Goal: Task Accomplishment & Management: Manage account settings

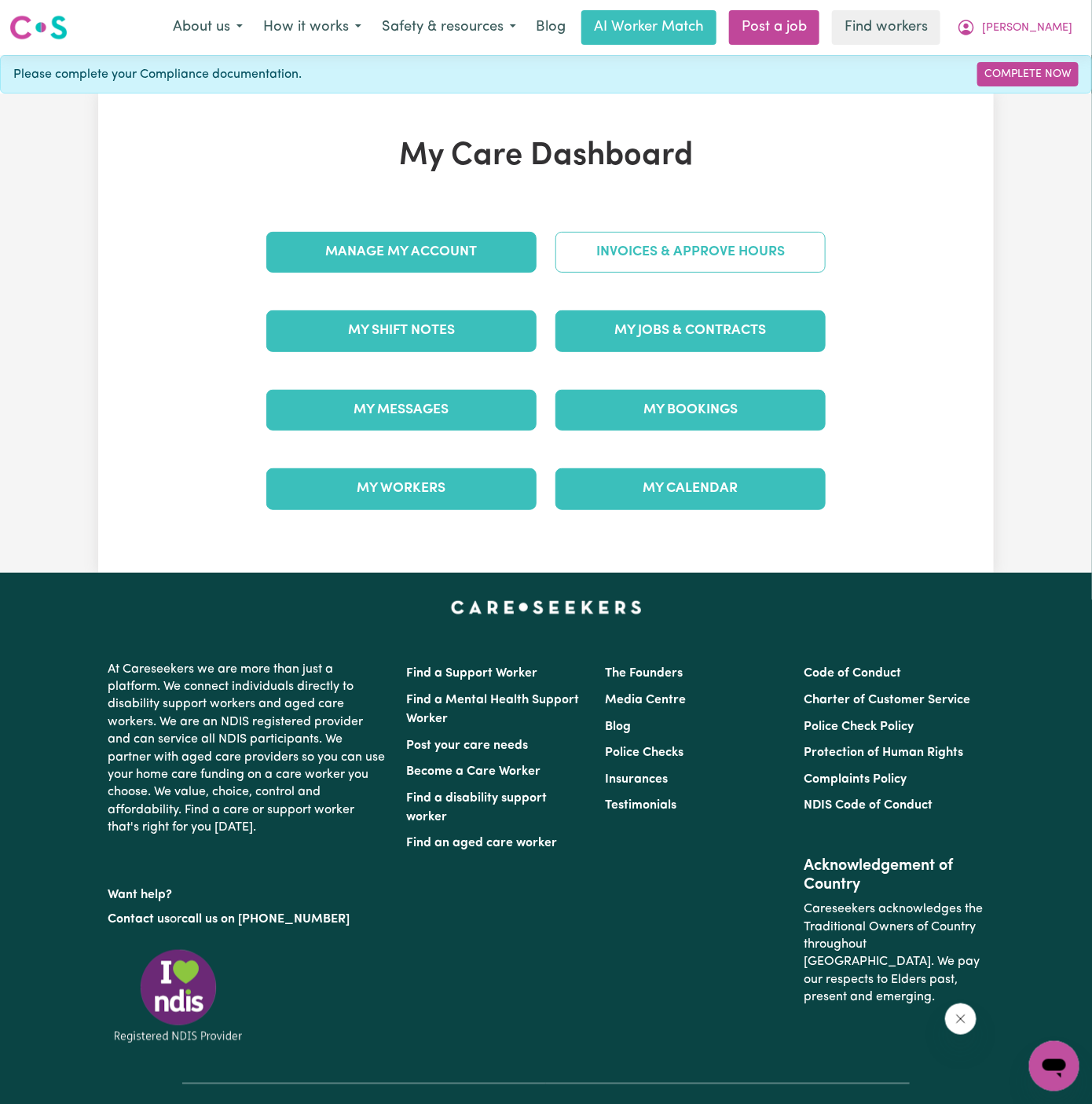
click at [670, 258] on link "Invoices & Approve Hours" at bounding box center [690, 252] width 271 height 41
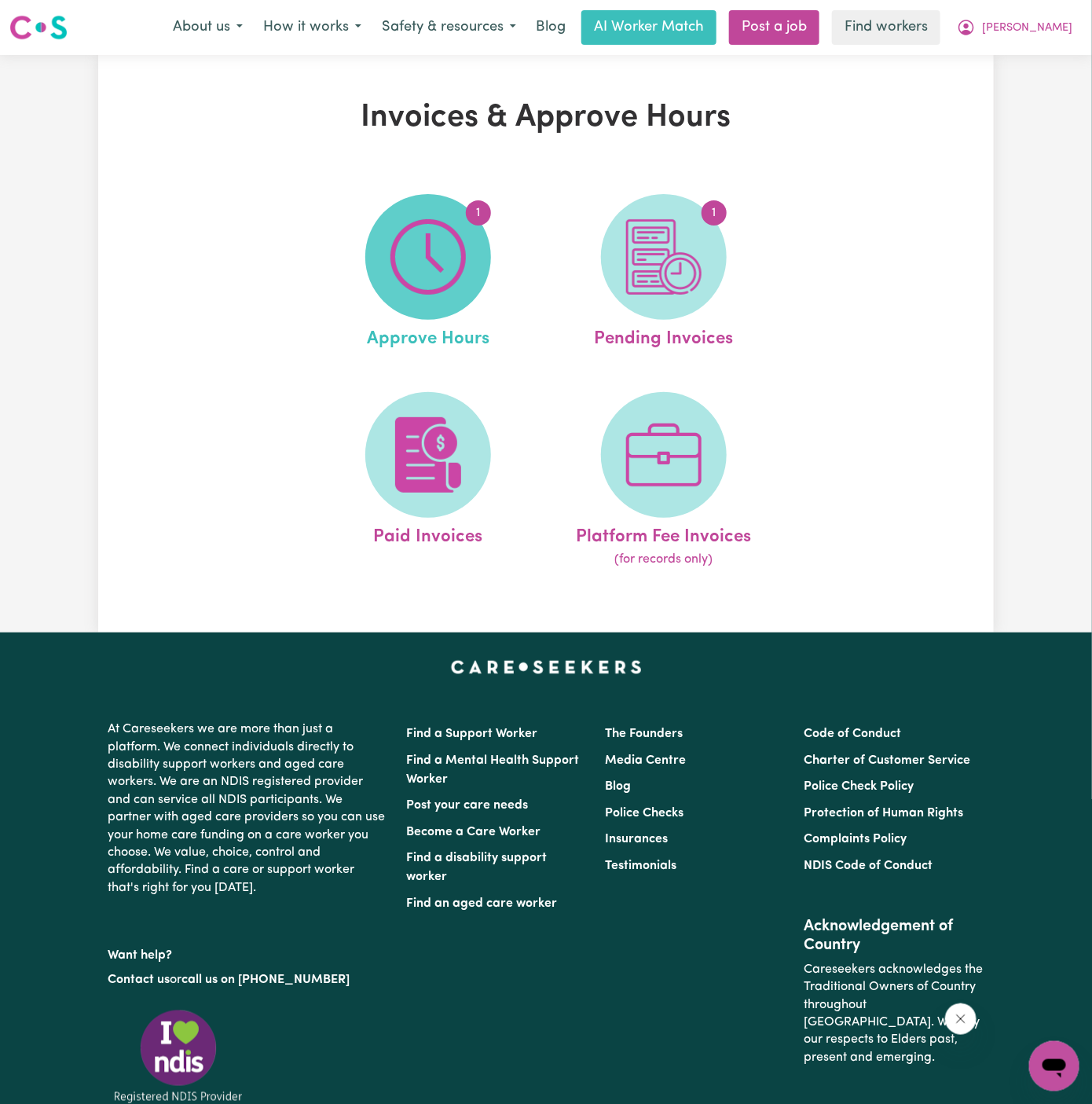
click at [412, 256] on img at bounding box center [428, 257] width 75 height 75
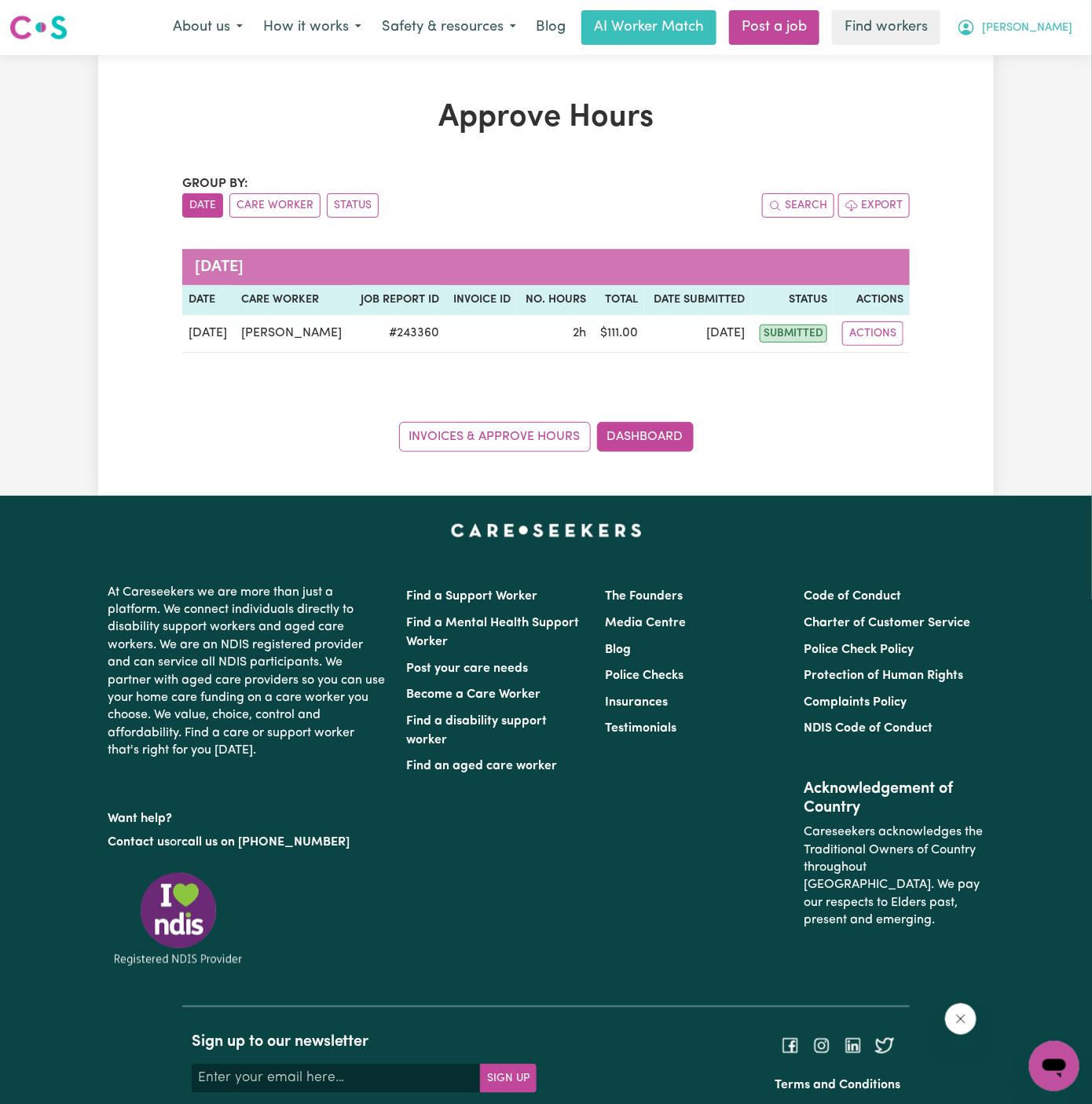
click at [1068, 31] on span "[PERSON_NAME]" at bounding box center [1027, 29] width 90 height 17
click at [1043, 46] on link "My Dashboard" at bounding box center [1019, 61] width 124 height 29
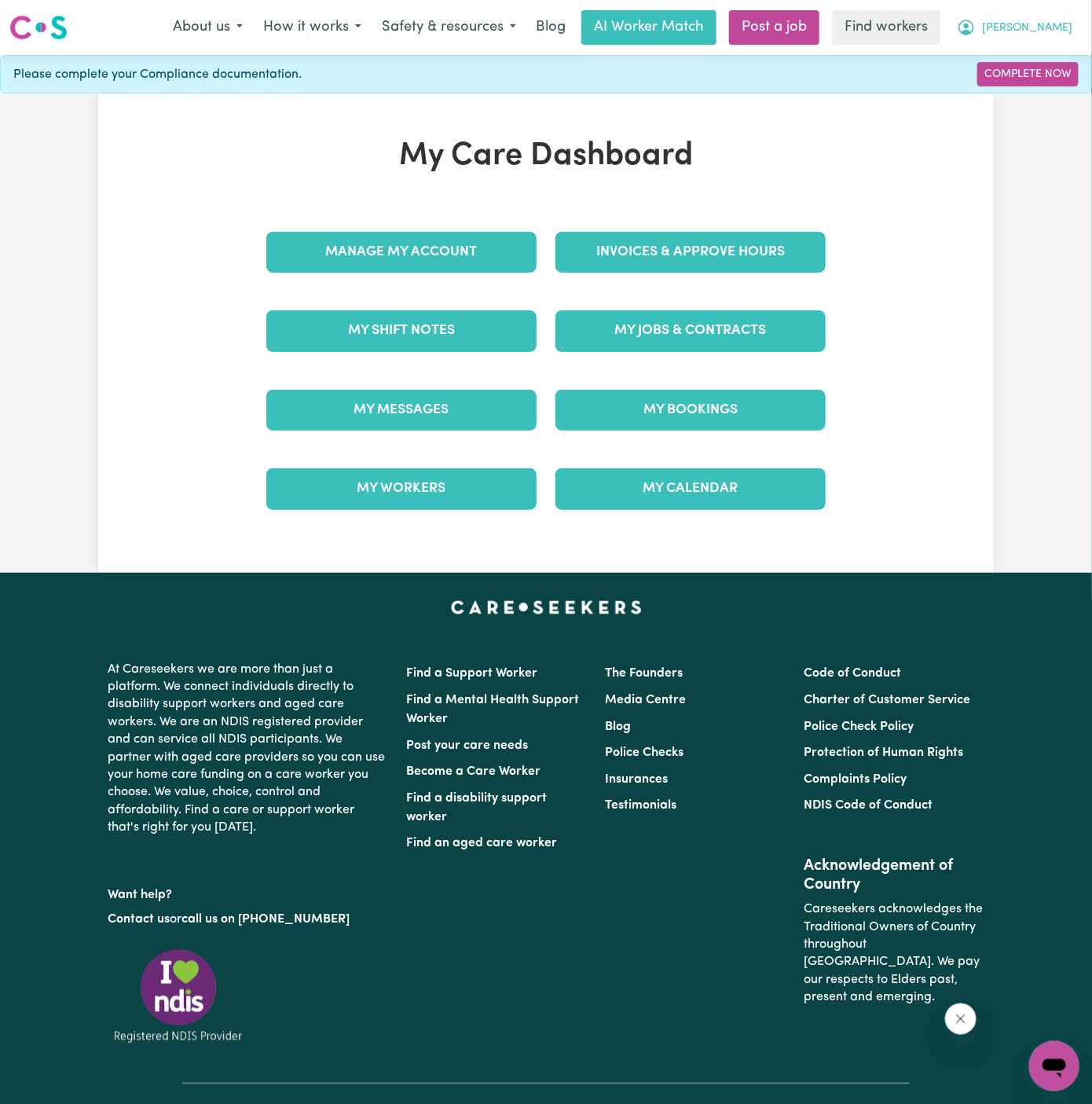
click at [1045, 29] on span "[PERSON_NAME]" at bounding box center [1027, 29] width 90 height 17
click at [1036, 75] on link "Logout" at bounding box center [1019, 90] width 124 height 29
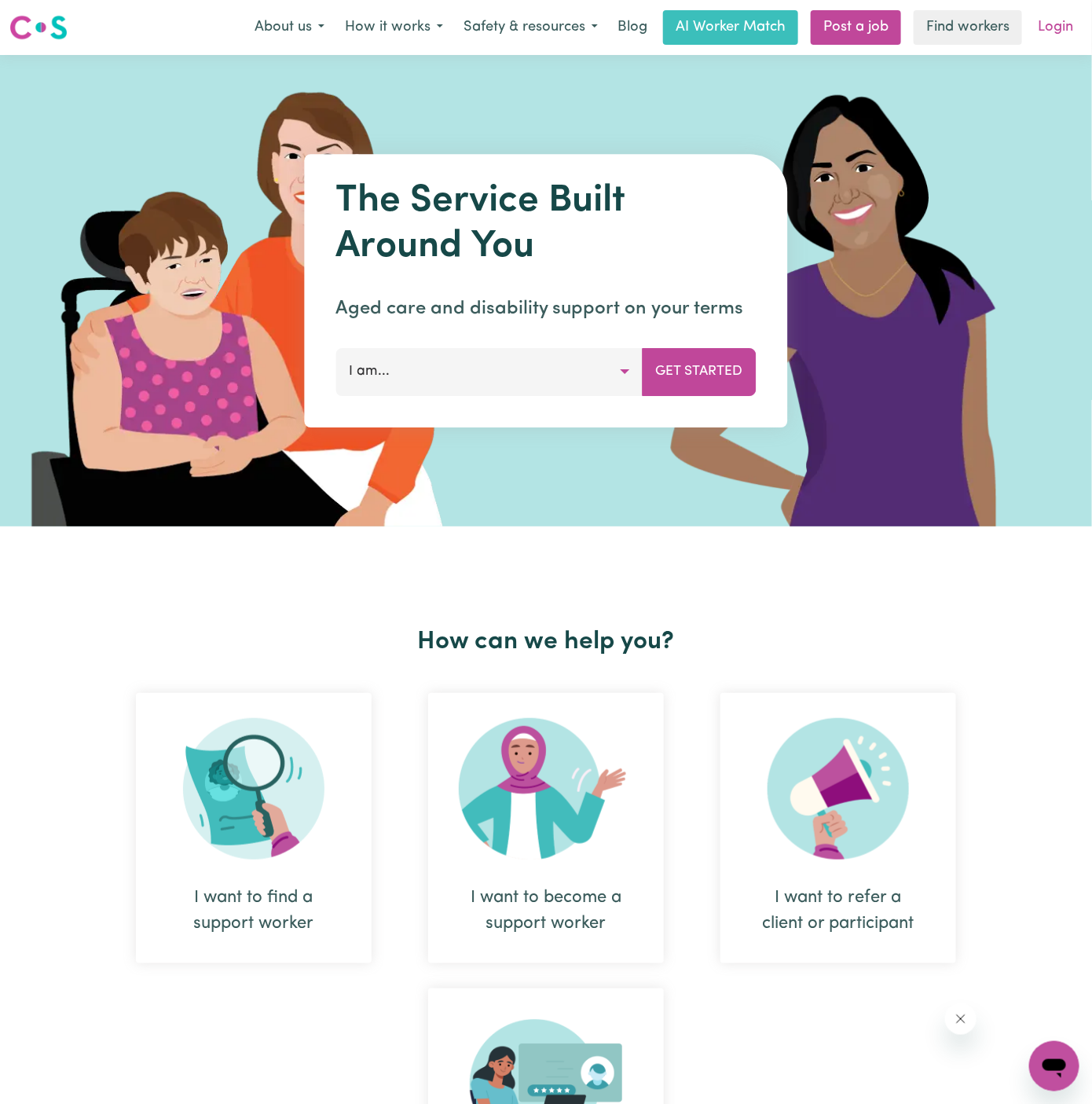
click at [1056, 23] on link "Login" at bounding box center [1056, 28] width 55 height 35
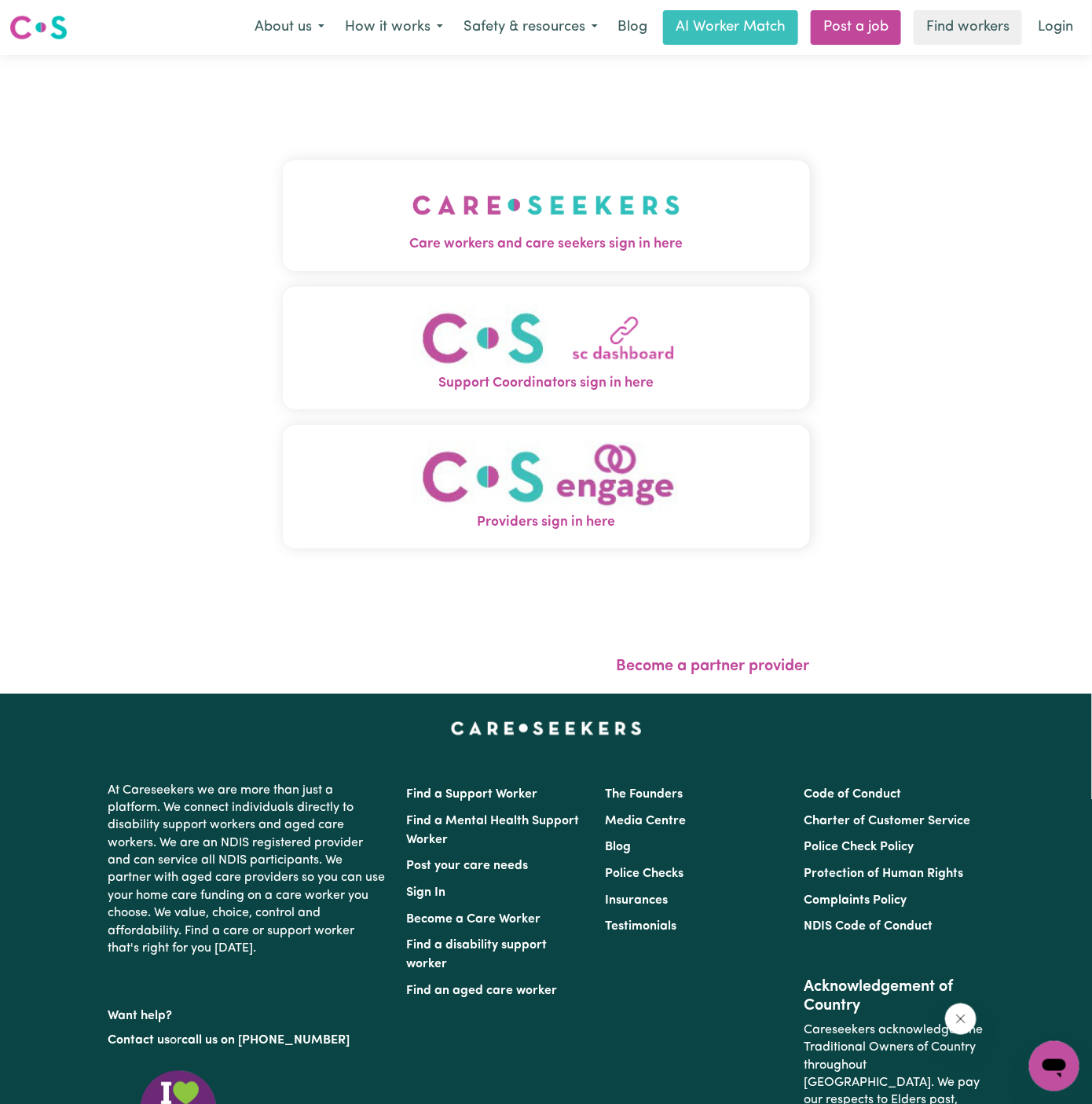
click at [481, 192] on img "Care workers and care seekers sign in here" at bounding box center [546, 205] width 268 height 58
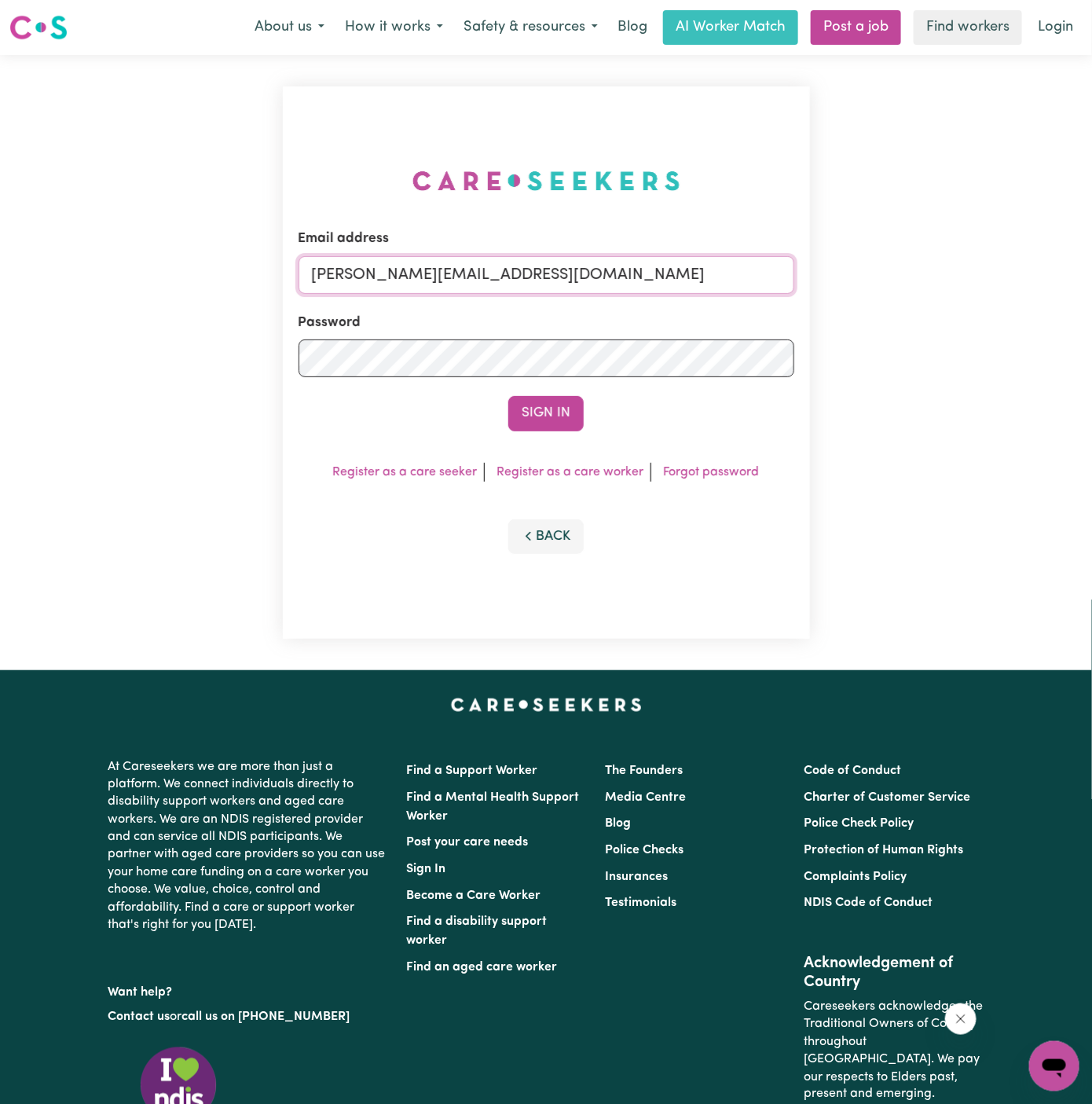
click at [583, 281] on input "[PERSON_NAME][EMAIL_ADDRESS][DOMAIN_NAME]" at bounding box center [546, 274] width 496 height 37
drag, startPoint x: 395, startPoint y: 274, endPoint x: 1095, endPoint y: 289, distance: 700.2
click at [1091, 289] on html "Menu About us How it works Safety & resources Blog AI Worker Match Post a job F…" at bounding box center [546, 673] width 1092 height 1346
type input "[EMAIL_ADDRESS][DOMAIN_NAME]"
click at [549, 408] on button "Sign In" at bounding box center [546, 414] width 75 height 35
